Goal: Find specific page/section: Find specific page/section

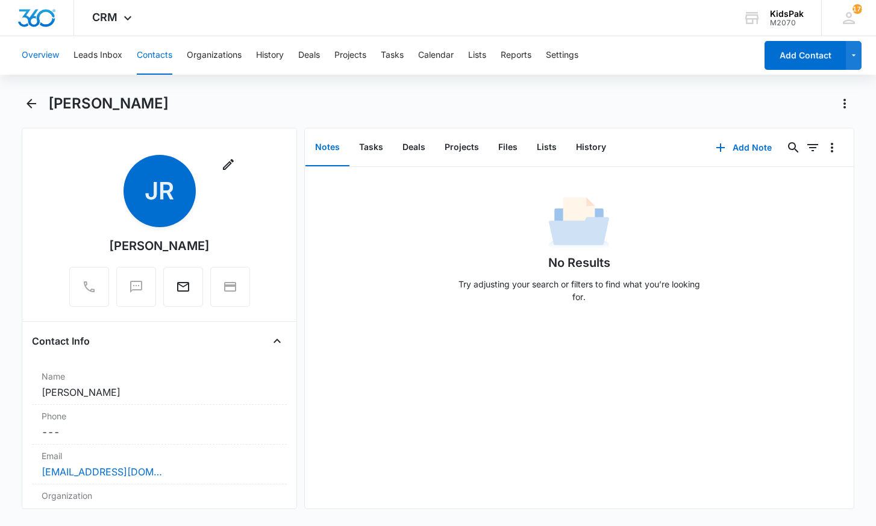
scroll to position [1025, 0]
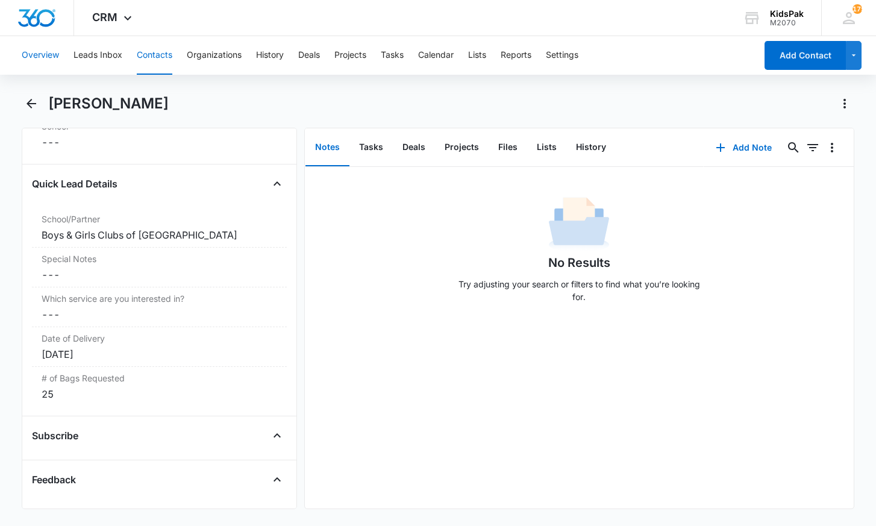
click at [34, 49] on button "Overview" at bounding box center [40, 55] width 37 height 39
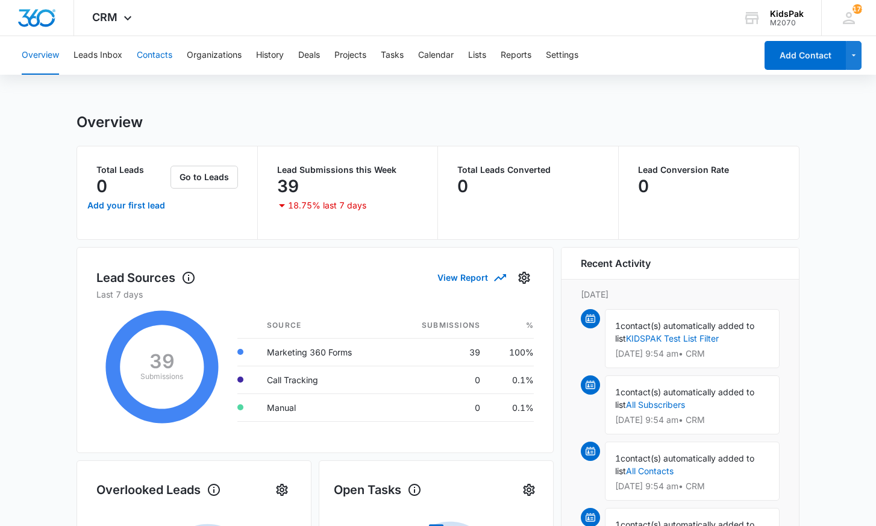
click at [152, 54] on button "Contacts" at bounding box center [155, 55] width 36 height 39
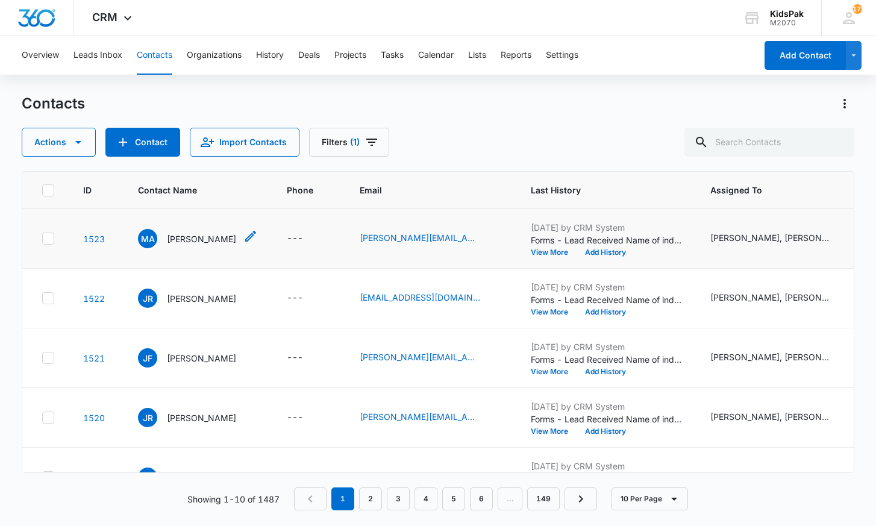
click at [217, 239] on p "[PERSON_NAME]" at bounding box center [201, 239] width 69 height 13
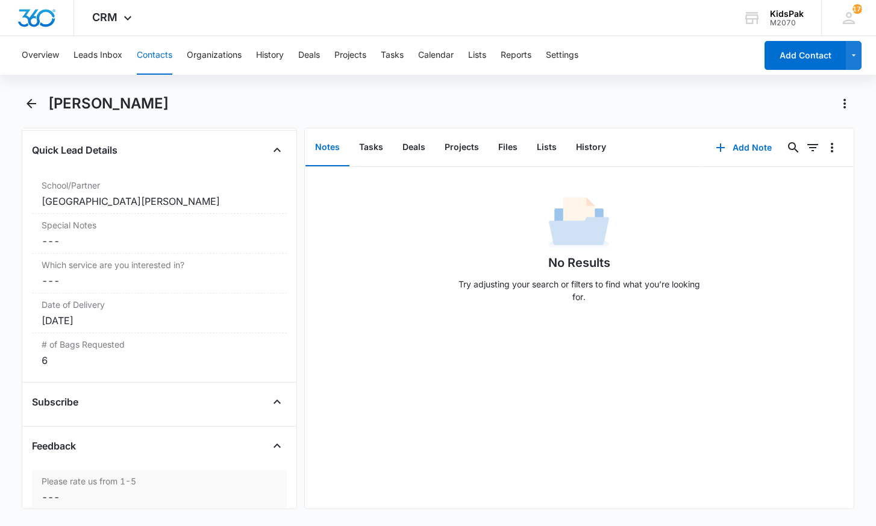
scroll to position [1058, 0]
click at [35, 54] on button "Overview" at bounding box center [40, 55] width 37 height 39
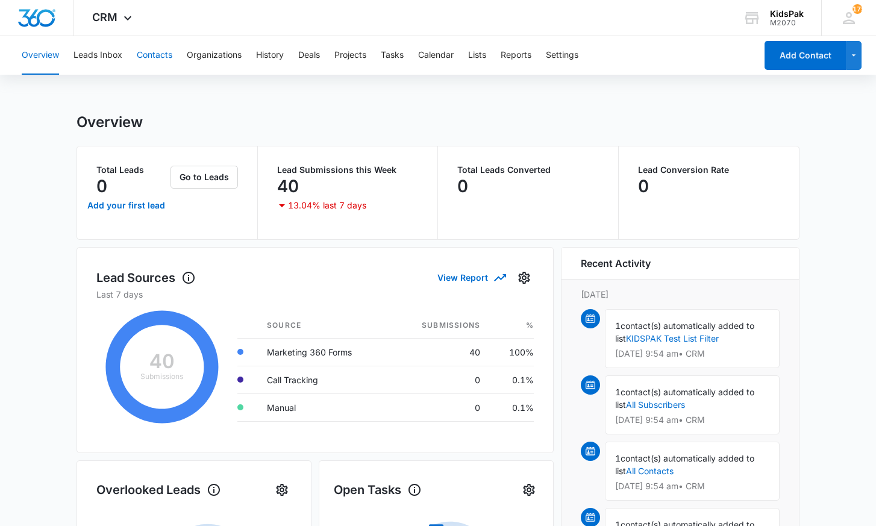
click at [149, 52] on button "Contacts" at bounding box center [155, 55] width 36 height 39
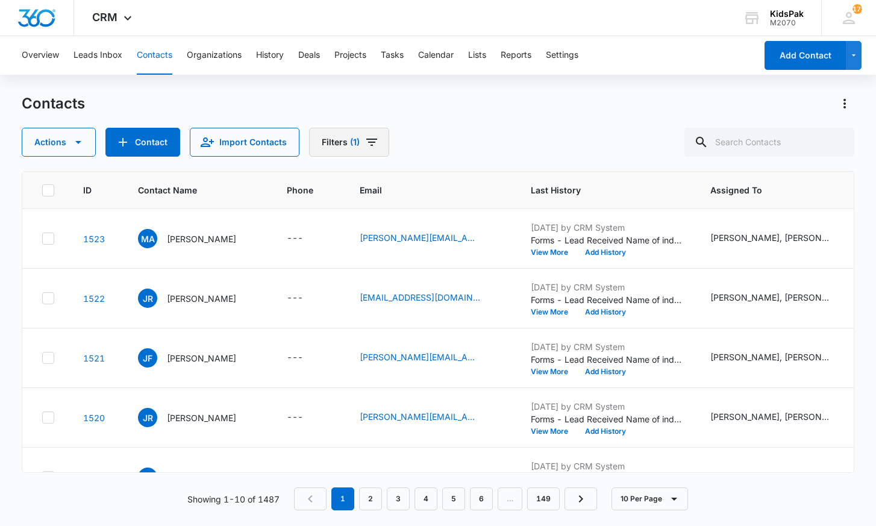
click at [367, 141] on icon "Filters" at bounding box center [372, 142] width 14 height 14
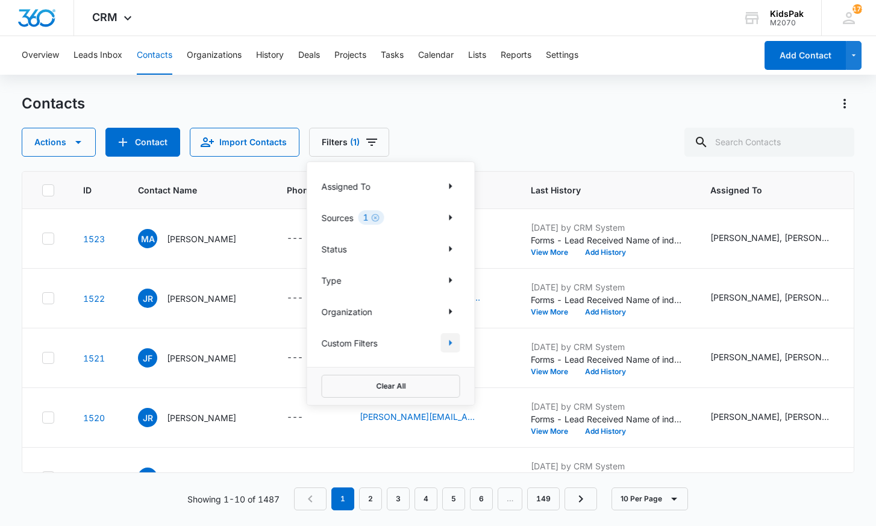
click at [448, 343] on icon "Show Custom Filters filters" at bounding box center [450, 343] width 14 height 14
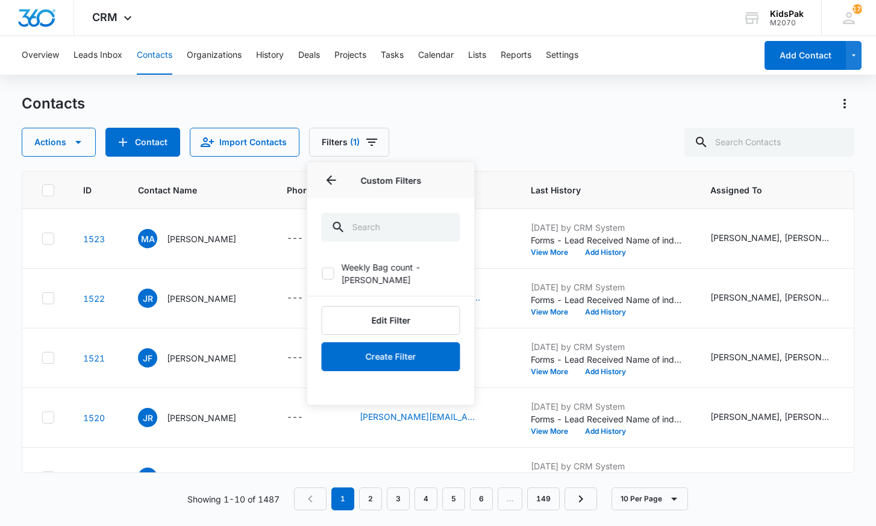
click at [333, 269] on div at bounding box center [328, 274] width 12 height 12
click at [322, 274] on input "Weekly Bag count - [PERSON_NAME]" at bounding box center [322, 274] width 1 height 1
checkbox input "true"
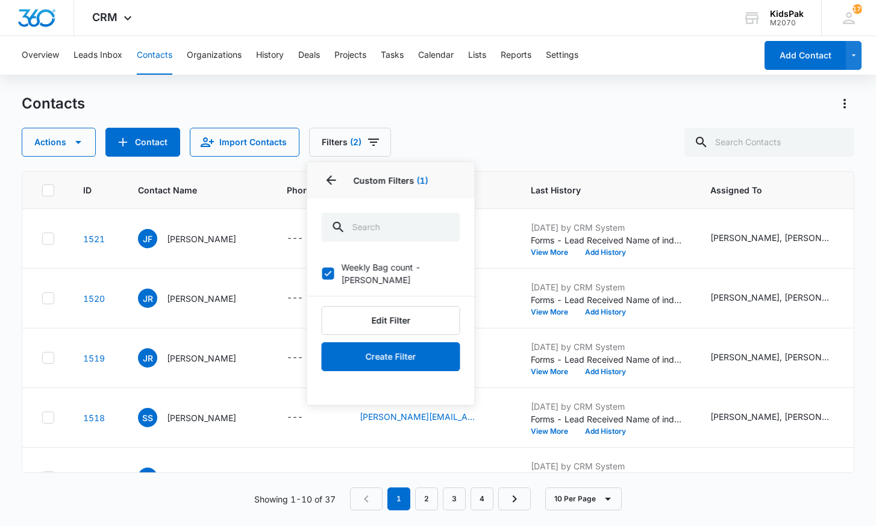
click at [537, 127] on div "Contacts Actions Contact Import Contacts Filters (2) Assigned To Sources 1 Stat…" at bounding box center [438, 125] width 832 height 63
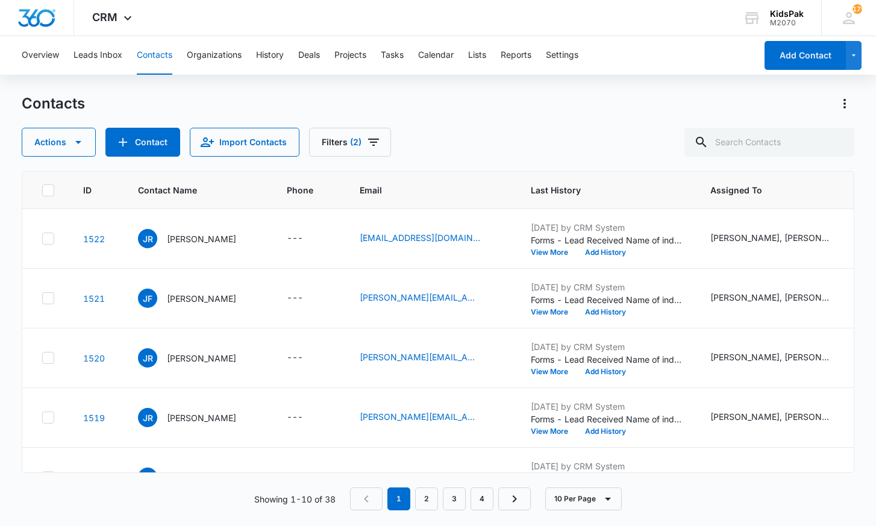
click at [478, 98] on div "Contacts" at bounding box center [438, 103] width 832 height 19
